Goal: Check status: Check status

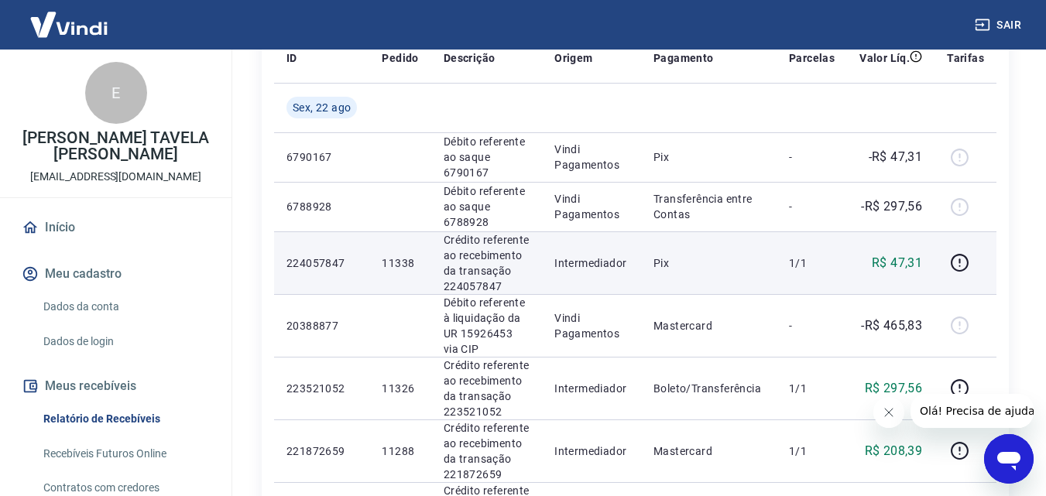
scroll to position [232, 0]
click at [385, 259] on p "11338" at bounding box center [400, 264] width 36 height 15
copy p "11338"
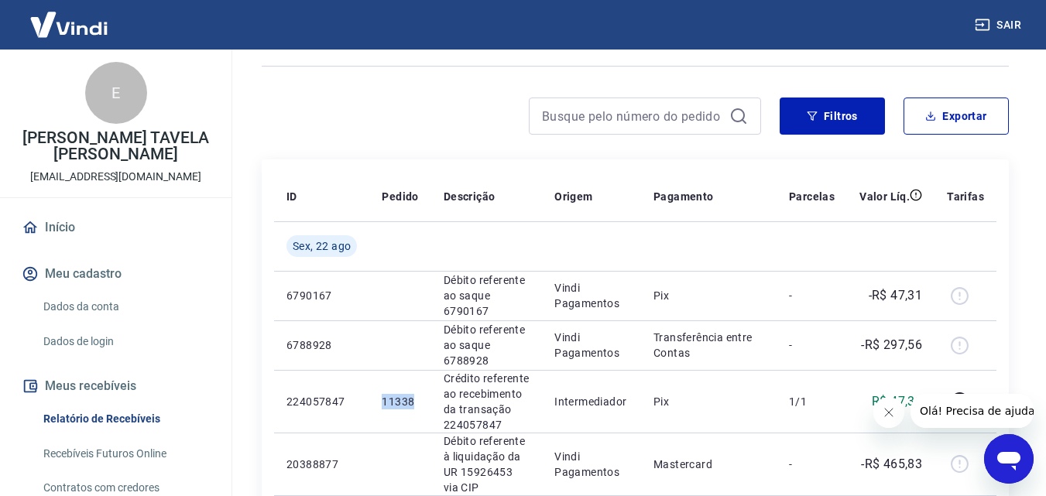
scroll to position [0, 0]
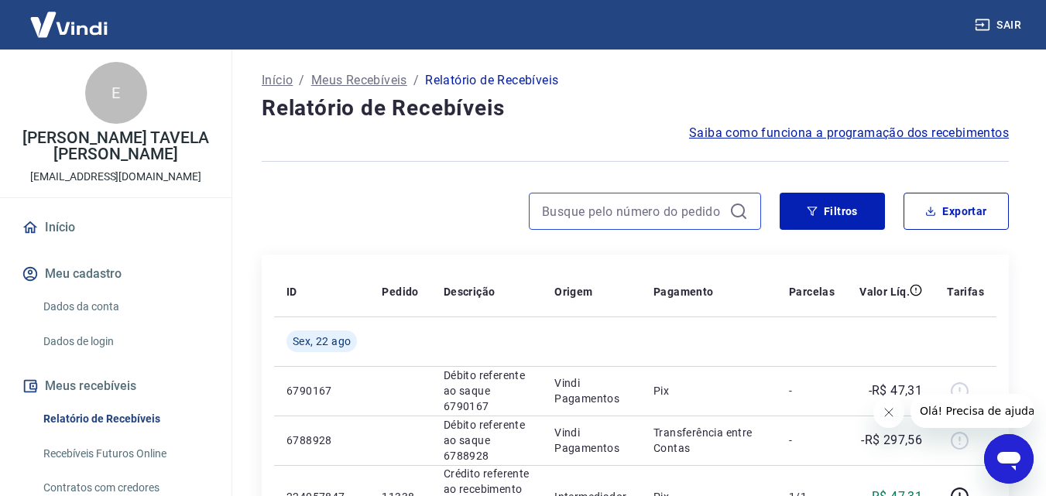
click at [614, 211] on input at bounding box center [632, 211] width 181 height 23
paste input "11338"
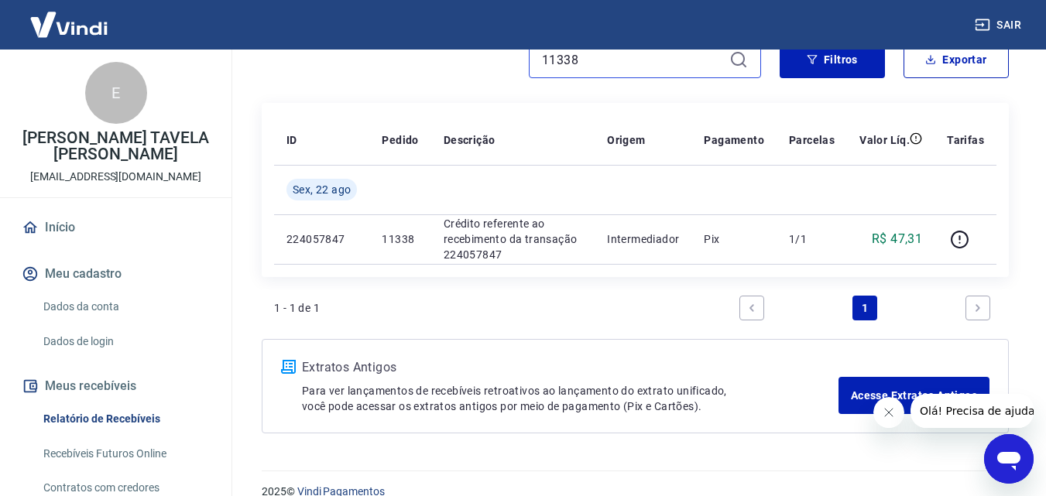
scroll to position [155, 0]
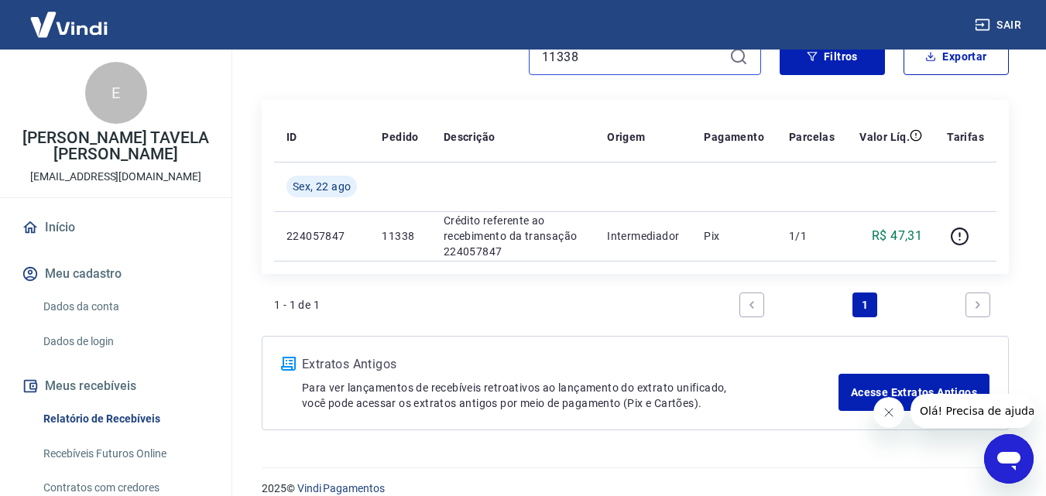
type input "11338"
